Goal: Information Seeking & Learning: Learn about a topic

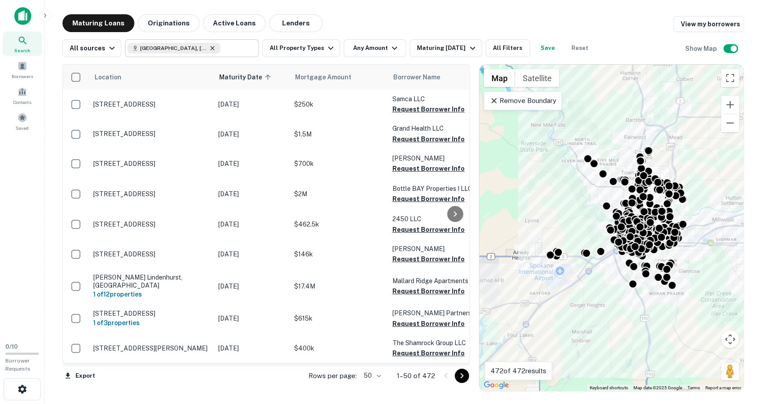
click at [209, 50] on icon at bounding box center [212, 48] width 7 height 7
type input "**********"
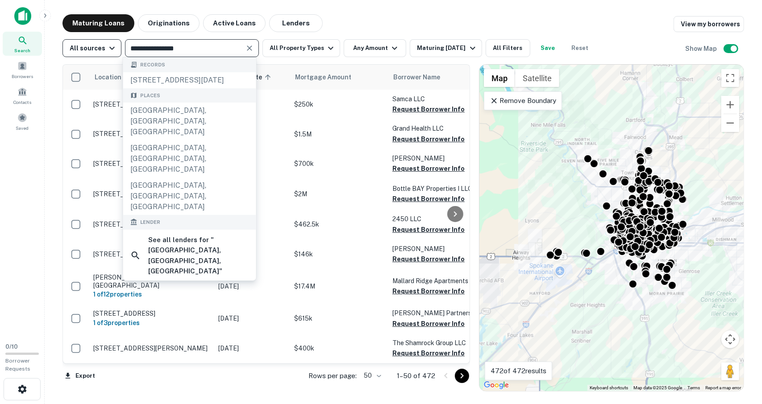
drag, startPoint x: 204, startPoint y: 47, endPoint x: 96, endPoint y: 52, distance: 108.6
click at [96, 52] on div "**********" at bounding box center [329, 48] width 532 height 18
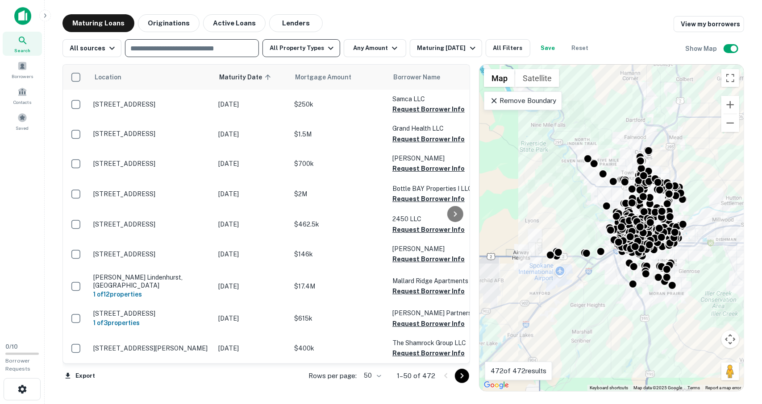
click at [306, 50] on button "All Property Types" at bounding box center [302, 48] width 78 height 18
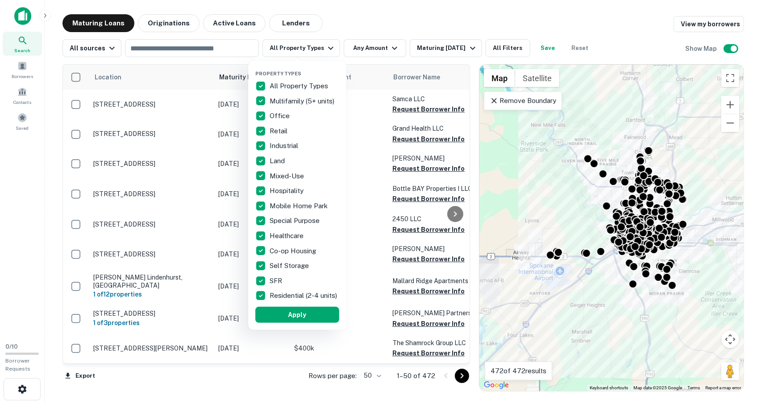
click at [300, 89] on p "All Property Types" at bounding box center [300, 86] width 60 height 11
click at [294, 204] on p "Mobile Home Park" at bounding box center [300, 206] width 60 height 11
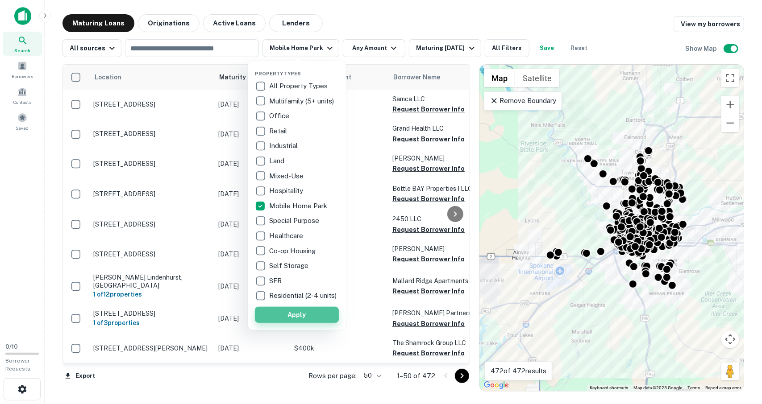
click at [300, 321] on button "Apply" at bounding box center [297, 315] width 84 height 16
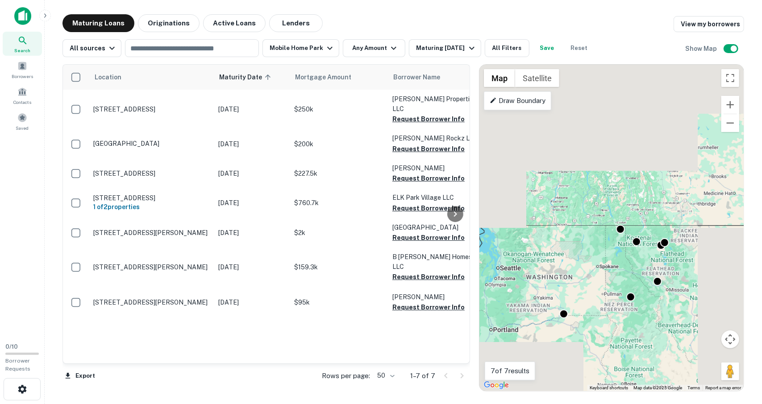
drag, startPoint x: 599, startPoint y: 292, endPoint x: 639, endPoint y: 244, distance: 63.1
click at [640, 244] on div "To activate drag with keyboard, press Alt + Enter. Once in keyboard drag state,…" at bounding box center [612, 228] width 264 height 327
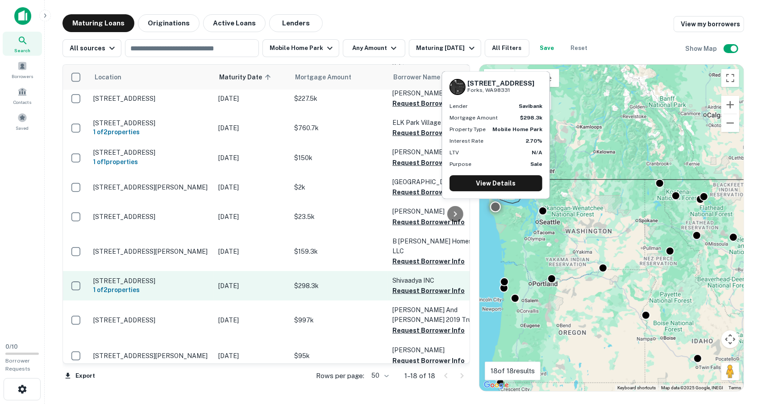
scroll to position [293, 0]
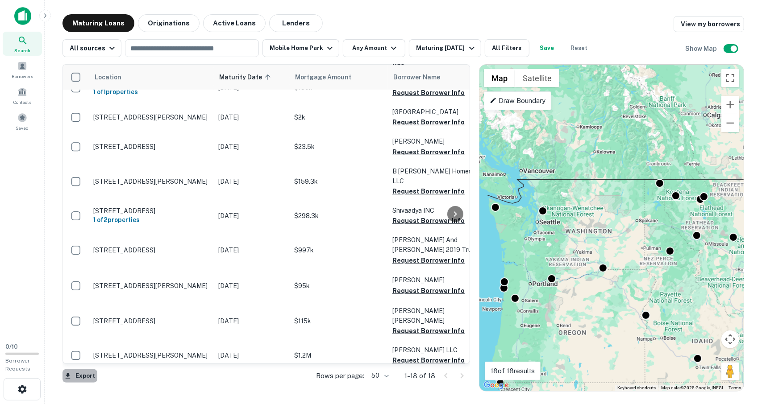
click at [86, 378] on button "Export" at bounding box center [80, 376] width 35 height 13
click at [241, 379] on div at bounding box center [381, 202] width 762 height 404
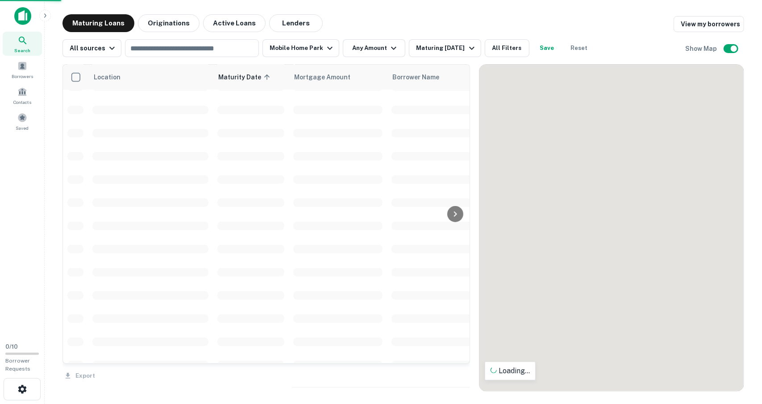
drag, startPoint x: 625, startPoint y: 266, endPoint x: 575, endPoint y: 173, distance: 105.9
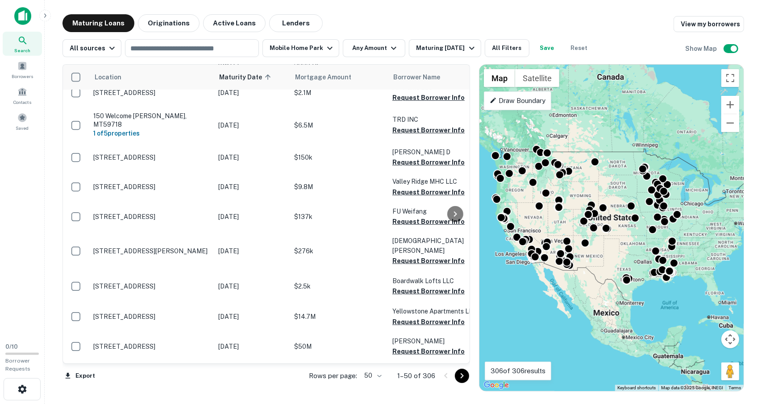
drag, startPoint x: 678, startPoint y: 236, endPoint x: 613, endPoint y: 238, distance: 64.8
click at [613, 238] on div "To activate drag with keyboard, press Alt + Enter. Once in keyboard drag state,…" at bounding box center [612, 228] width 264 height 327
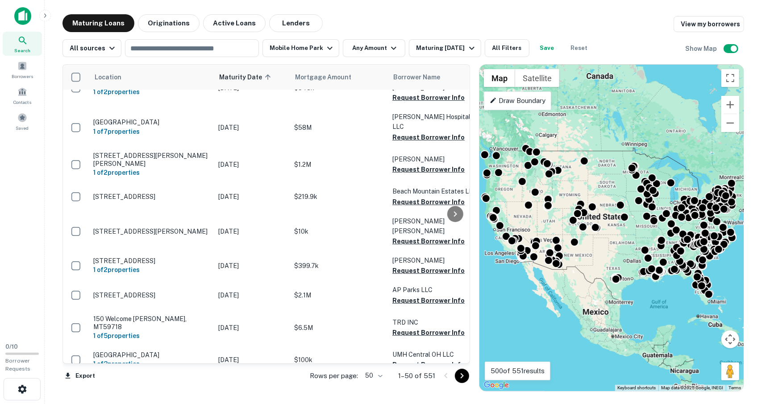
drag, startPoint x: 624, startPoint y: 264, endPoint x: 614, endPoint y: 263, distance: 10.3
click at [614, 263] on div "To activate drag with keyboard, press Alt + Enter. Once in keyboard drag state,…" at bounding box center [612, 228] width 264 height 327
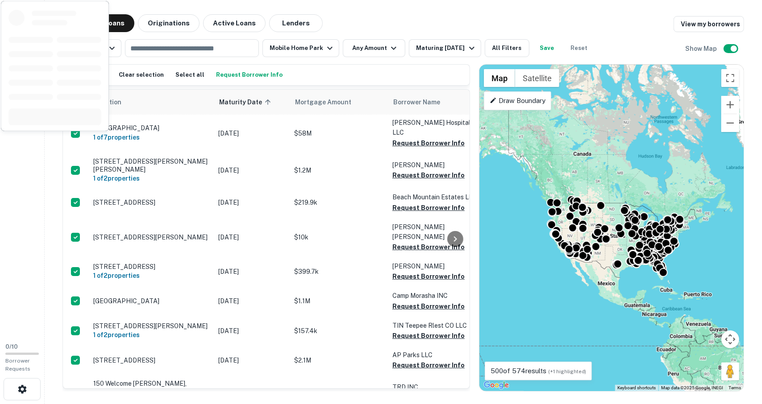
scroll to position [357, 0]
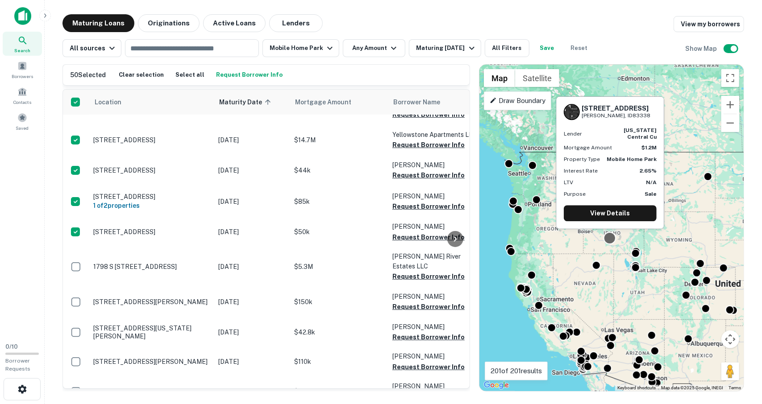
click at [609, 241] on div at bounding box center [610, 238] width 13 height 13
drag, startPoint x: 583, startPoint y: 114, endPoint x: 626, endPoint y: 119, distance: 43.6
click at [626, 119] on div "[STREET_ADDRESS][PERSON_NAME]" at bounding box center [610, 112] width 93 height 16
copy div "[STREET_ADDRESS][PERSON_NAME]"
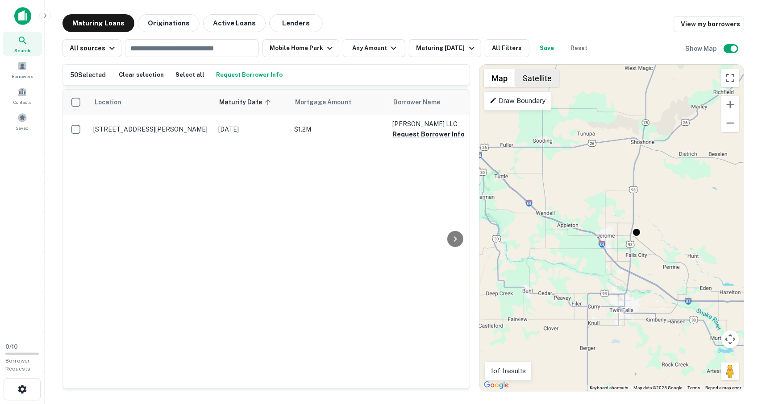
click at [542, 83] on button "Satellite" at bounding box center [537, 78] width 44 height 18
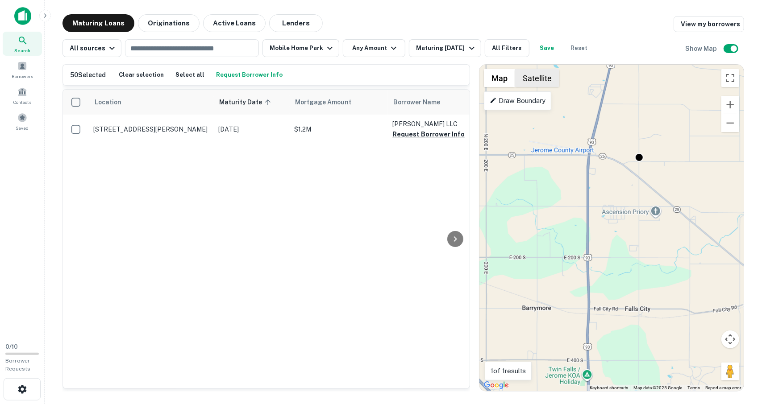
click at [547, 83] on button "Satellite" at bounding box center [537, 78] width 44 height 18
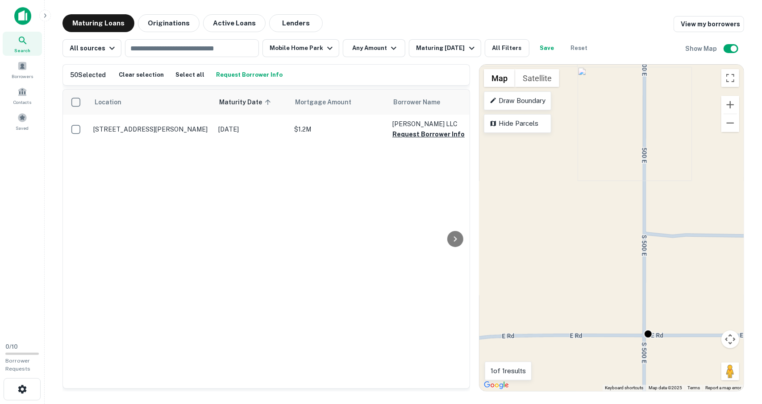
drag, startPoint x: 647, startPoint y: 181, endPoint x: 536, endPoint y: 57, distance: 166.3
click at [567, 39] on div "Maturing Loans Originations Active Loans Lenders View my borrowers All sources …" at bounding box center [404, 203] width 682 height 378
click at [538, 83] on button "Satellite" at bounding box center [537, 78] width 44 height 18
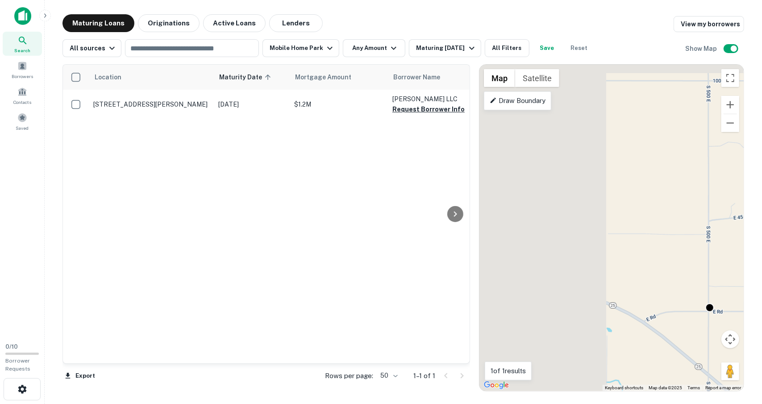
drag, startPoint x: 514, startPoint y: 144, endPoint x: 696, endPoint y: 211, distance: 193.4
click at [696, 211] on div "To activate drag with keyboard, press Alt + Enter. Once in keyboard drag state,…" at bounding box center [612, 228] width 264 height 327
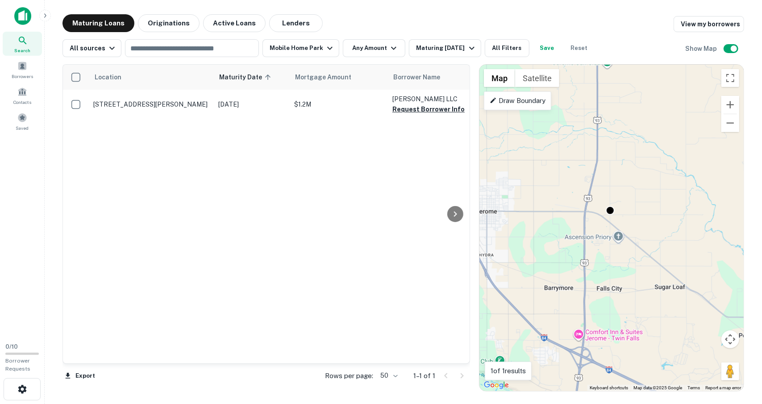
drag, startPoint x: 524, startPoint y: 180, endPoint x: 606, endPoint y: 192, distance: 83.0
click at [602, 192] on div "To activate drag with keyboard, press Alt + Enter. Once in keyboard drag state,…" at bounding box center [612, 228] width 264 height 327
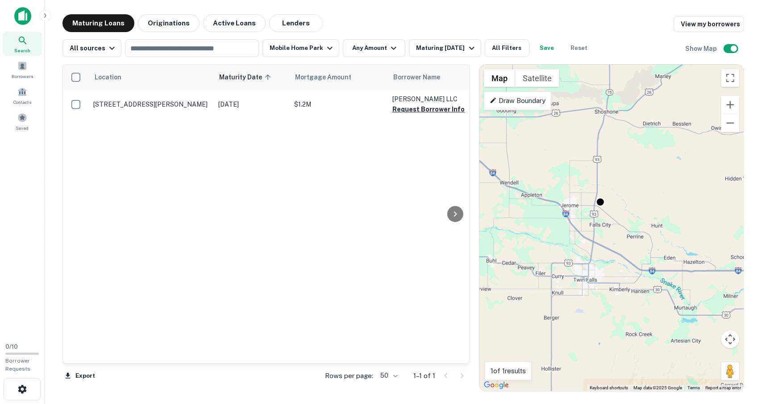
drag, startPoint x: 521, startPoint y: 158, endPoint x: 602, endPoint y: 227, distance: 106.4
click at [655, 250] on div "To activate drag with keyboard, press Alt + Enter. Once in keyboard drag state,…" at bounding box center [612, 228] width 264 height 327
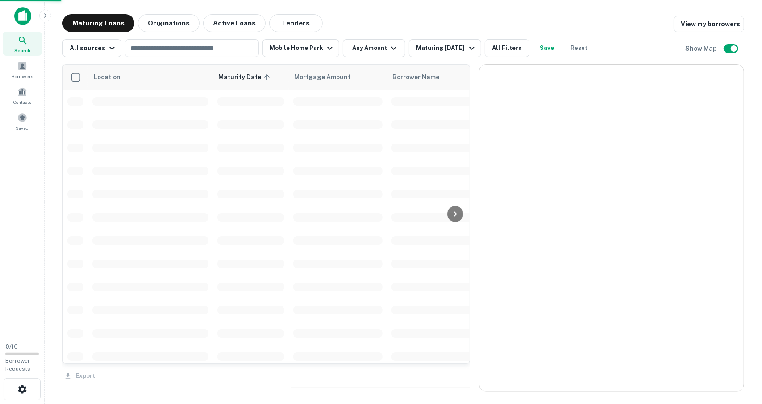
click at [621, 319] on div at bounding box center [612, 228] width 264 height 327
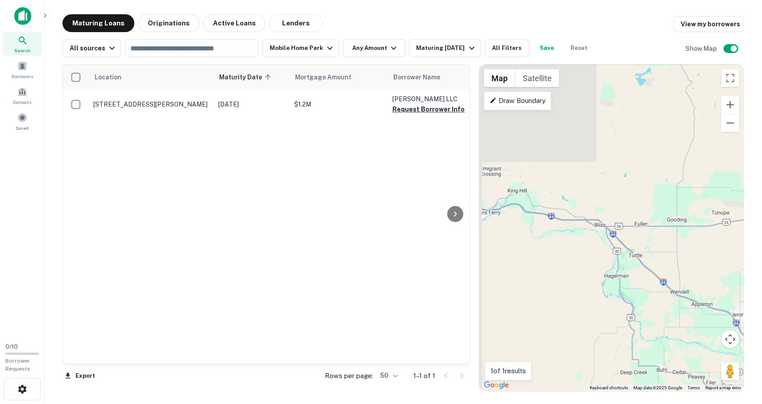
drag, startPoint x: 516, startPoint y: 179, endPoint x: 709, endPoint y: 305, distance: 230.8
click at [709, 306] on div "To activate drag with keyboard, press Alt + Enter. Once in keyboard drag state,…" at bounding box center [612, 228] width 264 height 327
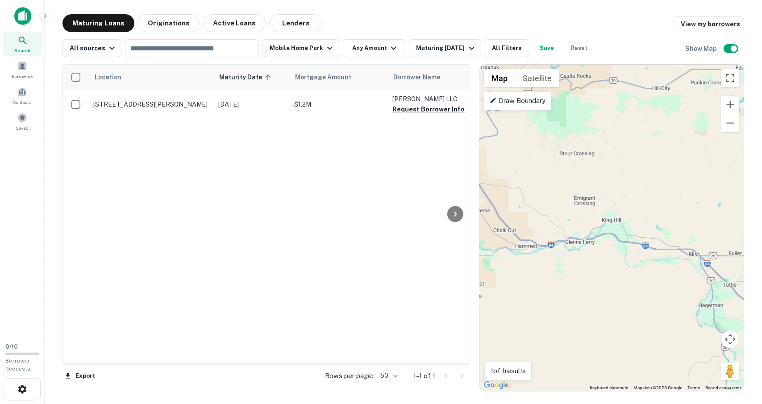
drag, startPoint x: 556, startPoint y: 221, endPoint x: 521, endPoint y: 200, distance: 40.7
click at [685, 240] on div "To activate drag with keyboard, press Alt + Enter. Once in keyboard drag state,…" at bounding box center [612, 228] width 264 height 327
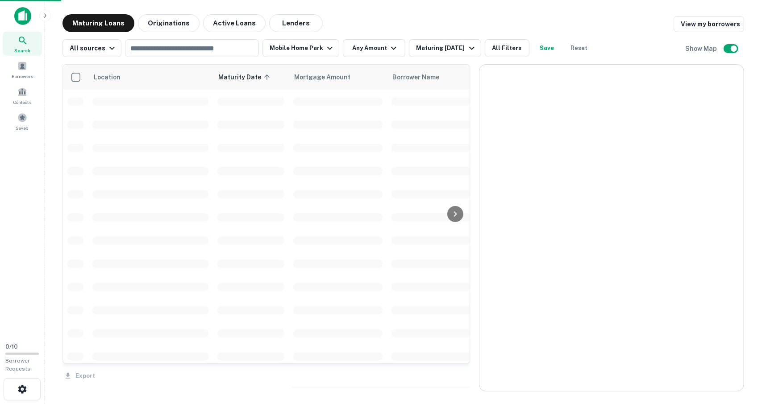
click at [613, 344] on div at bounding box center [612, 228] width 264 height 327
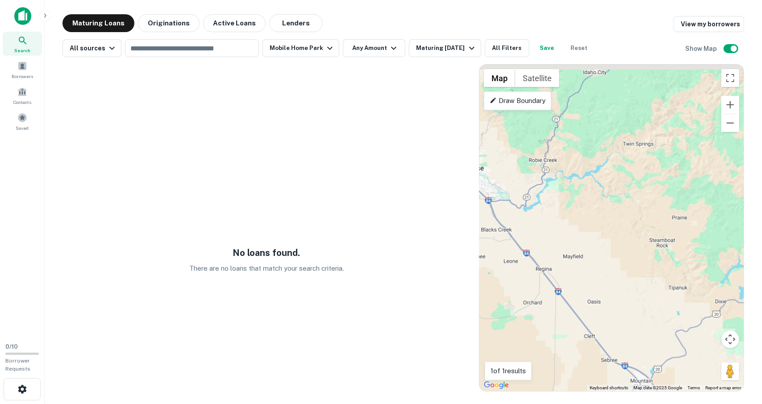
drag, startPoint x: 554, startPoint y: 239, endPoint x: 658, endPoint y: 361, distance: 160.9
click at [688, 404] on html "Search Borrowers Contacts Saved 0 / 10 Borrower Requests Maturing Loans Origina…" at bounding box center [381, 202] width 762 height 404
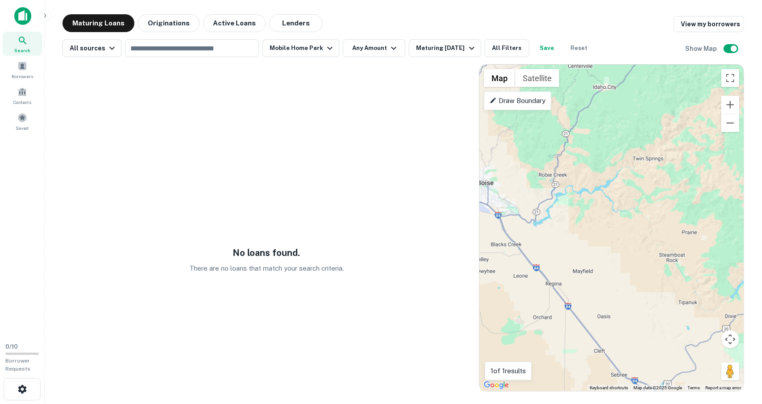
drag, startPoint x: 584, startPoint y: 256, endPoint x: 596, endPoint y: 324, distance: 69.4
click at [697, 396] on main "Maturing Loans Originations Active Loans Lenders View my borrowers All sources …" at bounding box center [403, 202] width 717 height 404
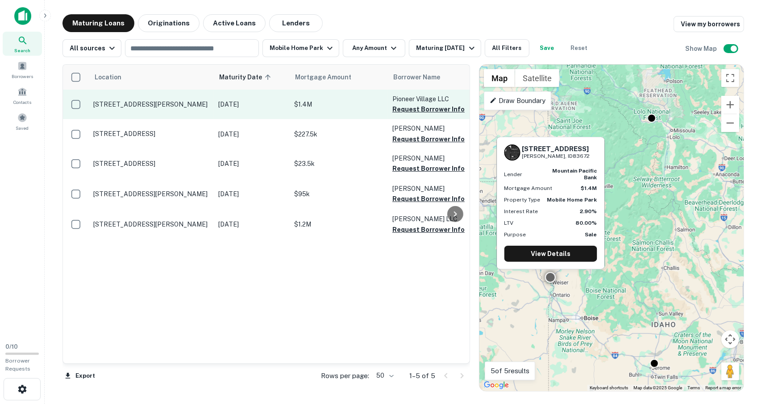
click at [171, 106] on p "[STREET_ADDRESS][PERSON_NAME]" at bounding box center [151, 104] width 116 height 8
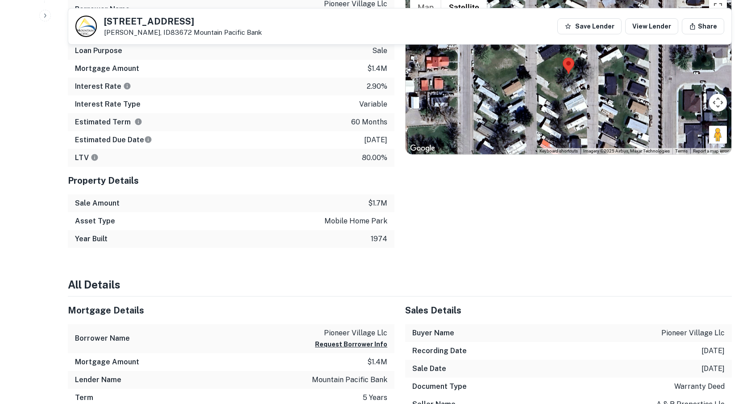
scroll to position [491, 0]
